Goal: Communication & Community: Answer question/provide support

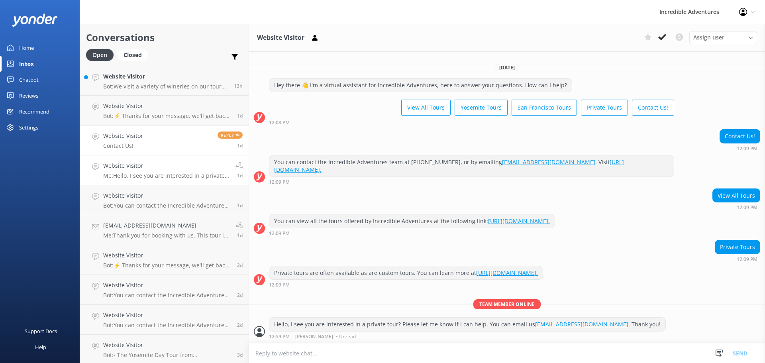
drag, startPoint x: 139, startPoint y: 77, endPoint x: 165, endPoint y: 134, distance: 62.4
click at [139, 77] on h4 "Website Visitor" at bounding box center [165, 76] width 125 height 9
click at [161, 78] on h4 "Website Visitor" at bounding box center [165, 76] width 125 height 9
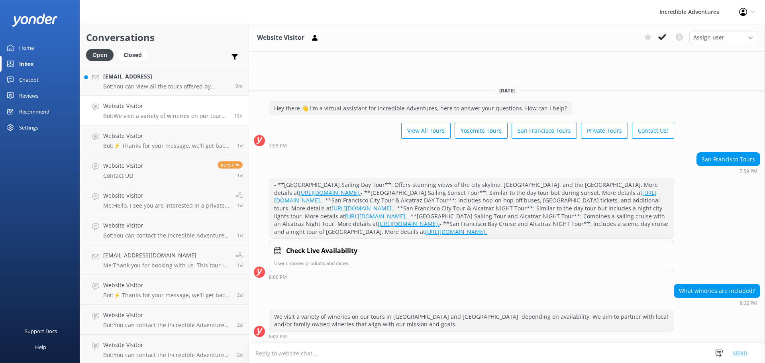
scroll to position [11, 0]
click at [181, 85] on p "Bot: You can view all the tours offered by Incredible Adventures at the followi…" at bounding box center [166, 86] width 126 height 7
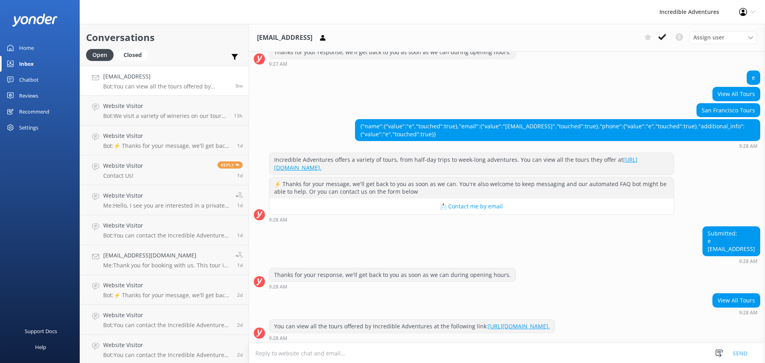
scroll to position [293, 0]
